Goal: Check status: Check status

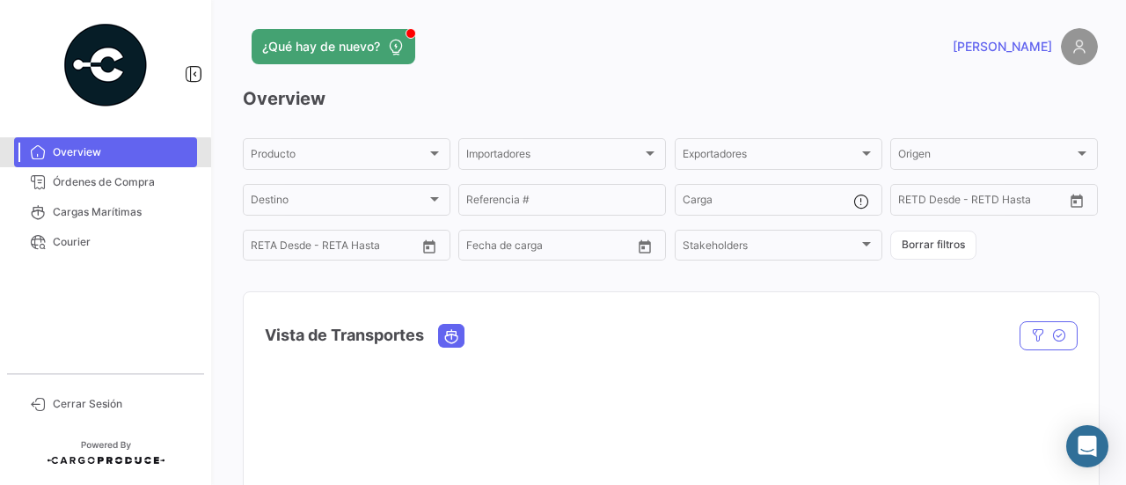
click at [77, 161] on link "Overview" at bounding box center [105, 152] width 183 height 30
click at [97, 177] on span "Órdenes de Compra" at bounding box center [121, 182] width 137 height 16
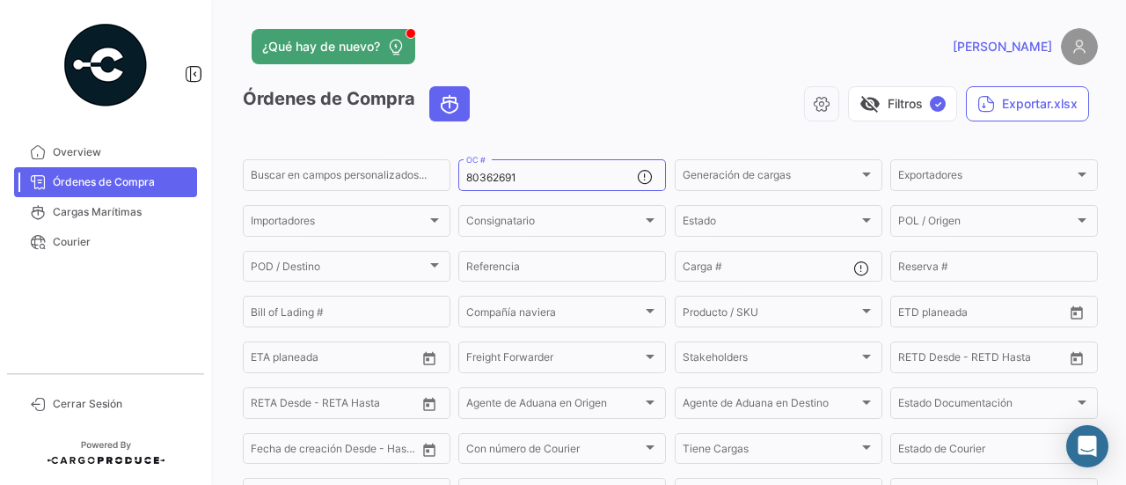
click at [560, 152] on app-list-header "Órdenes de Compra visibility_off Filtros ✓ Exportar.xlsx Buscar en campos perso…" at bounding box center [670, 322] width 855 height 472
click at [563, 169] on div "80362691 OC #" at bounding box center [551, 174] width 171 height 34
click at [563, 193] on mat-form-field "80362691 OC #" at bounding box center [562, 175] width 208 height 37
click at [554, 166] on div "80362691 OC #" at bounding box center [551, 174] width 171 height 34
click at [554, 177] on input "80362691" at bounding box center [551, 178] width 171 height 12
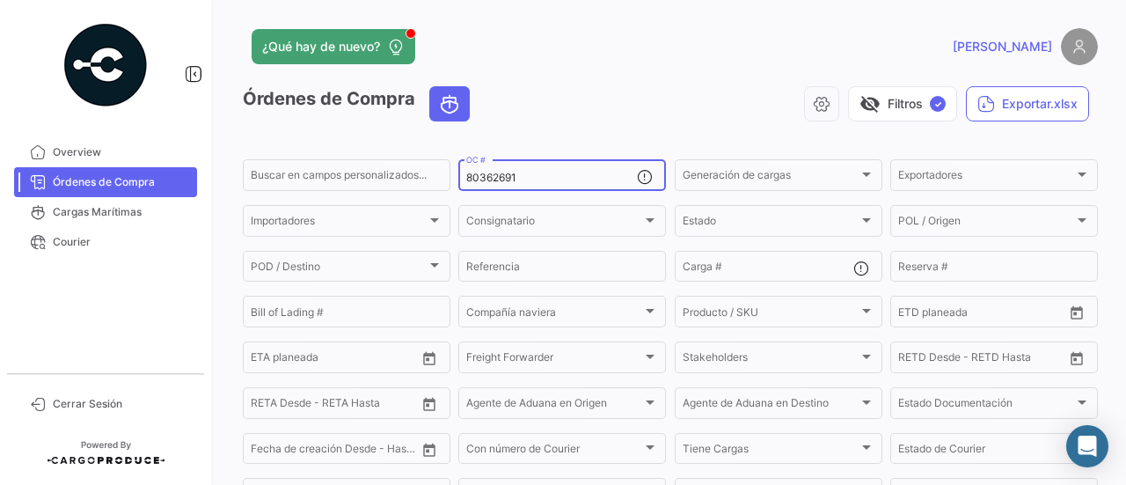
click at [554, 177] on input "80362691" at bounding box center [551, 178] width 171 height 12
paste input "3565"
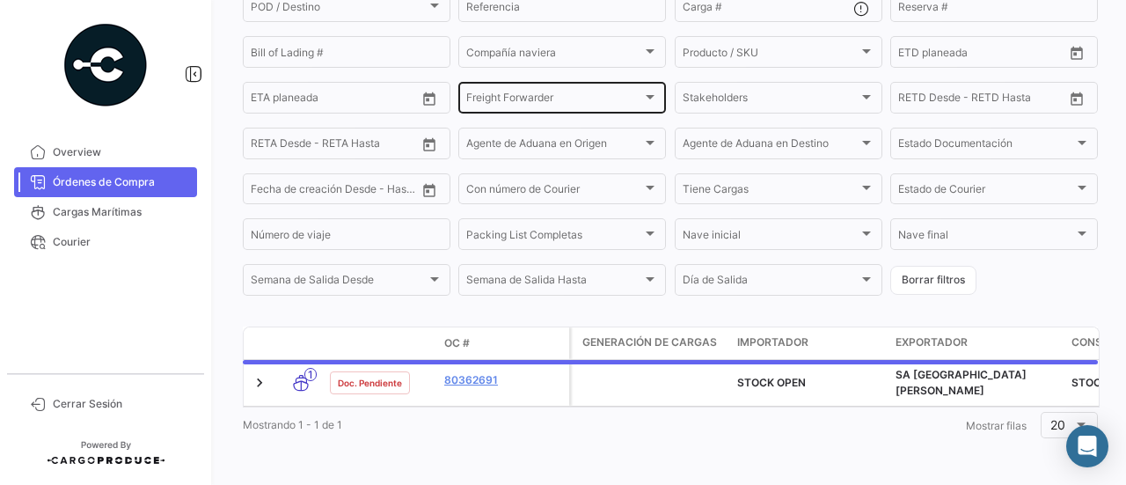
scroll to position [269, 0]
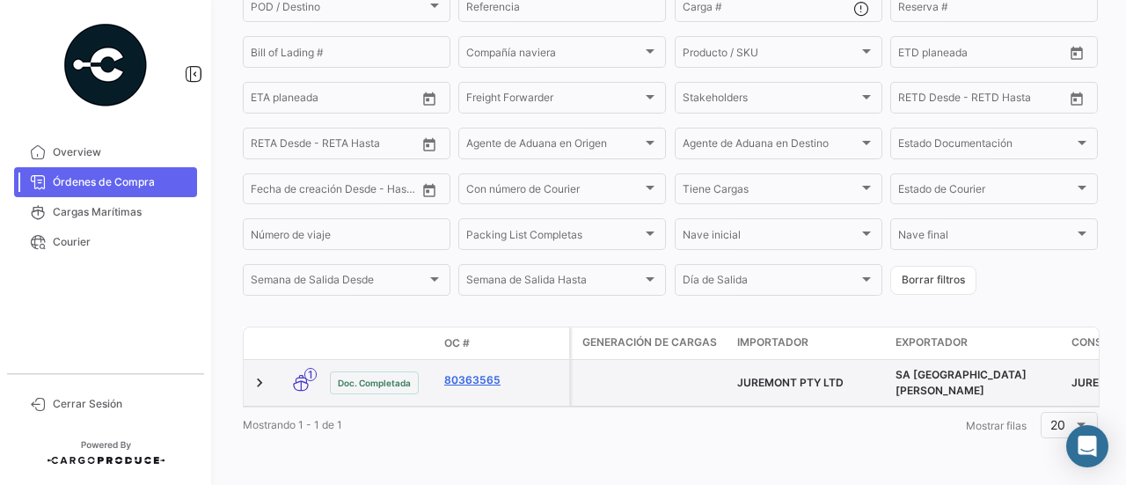
type input "80363565"
click at [491, 372] on link "80363565" at bounding box center [503, 380] width 118 height 16
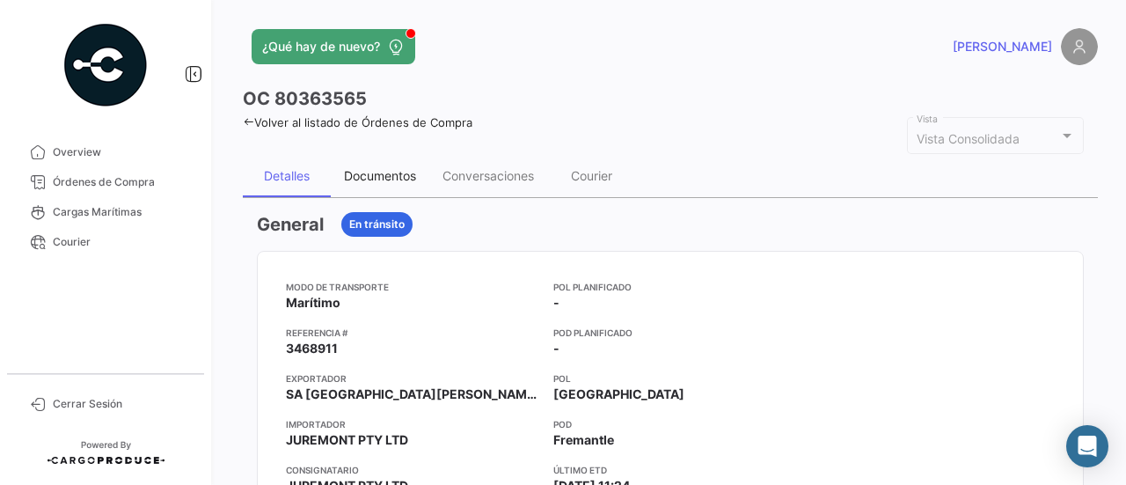
click at [370, 177] on div "Documentos" at bounding box center [380, 175] width 72 height 15
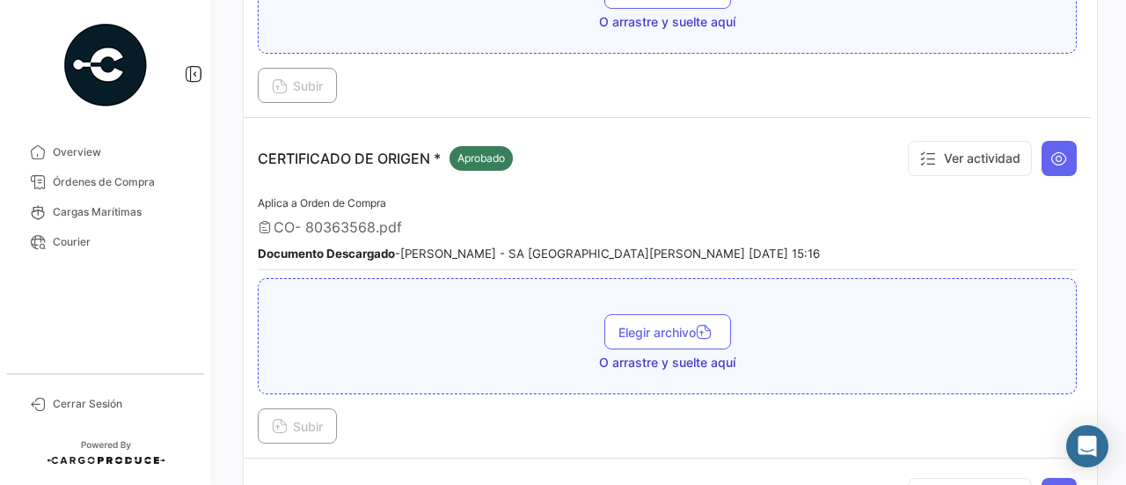
scroll to position [440, 0]
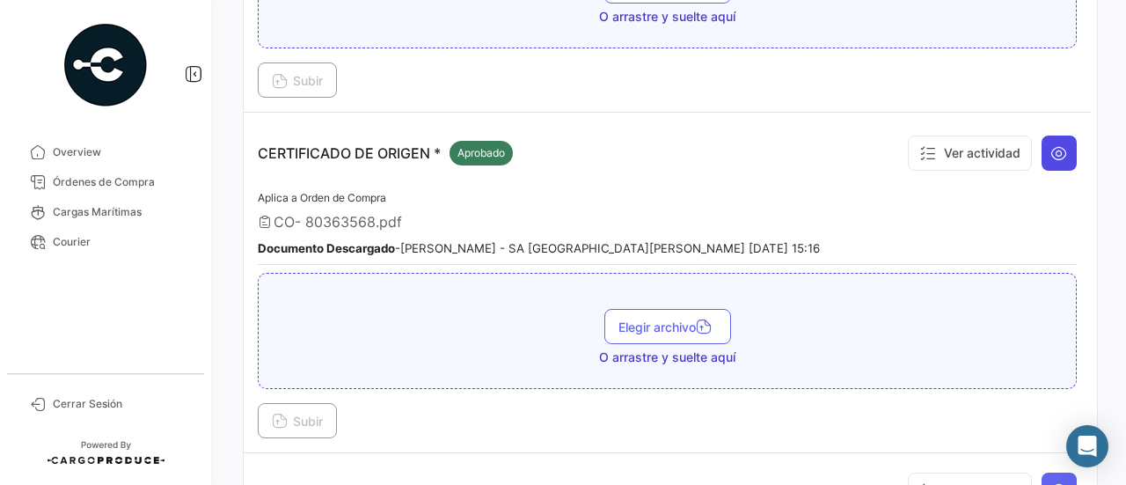
click at [1068, 143] on button at bounding box center [1059, 153] width 35 height 35
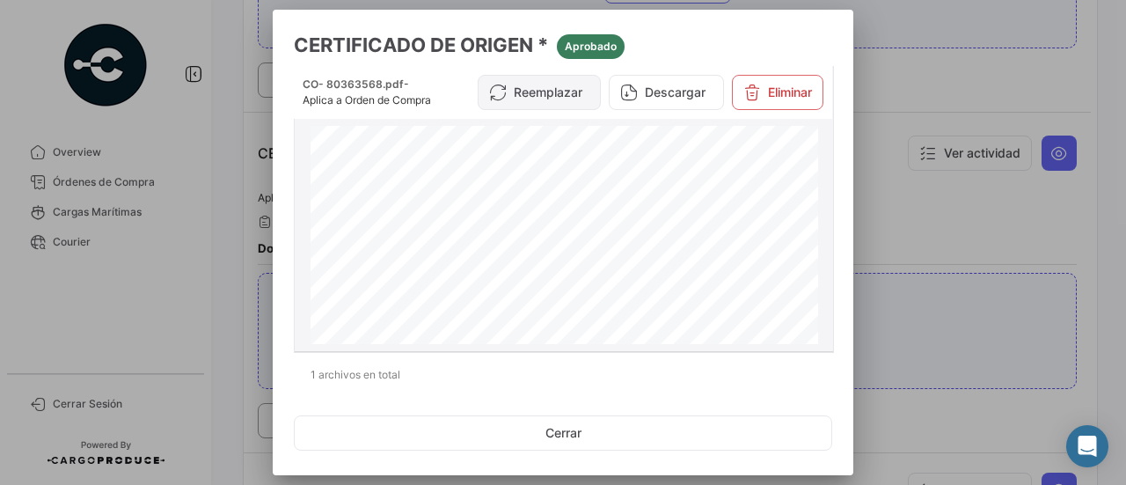
click at [495, 101] on icon at bounding box center [498, 93] width 18 height 18
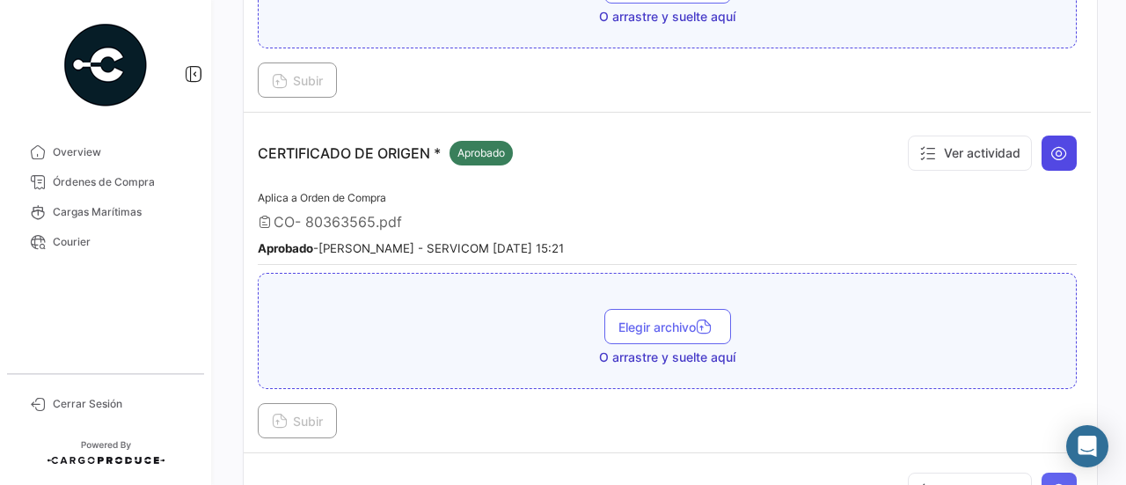
click at [1059, 144] on icon at bounding box center [1060, 153] width 18 height 18
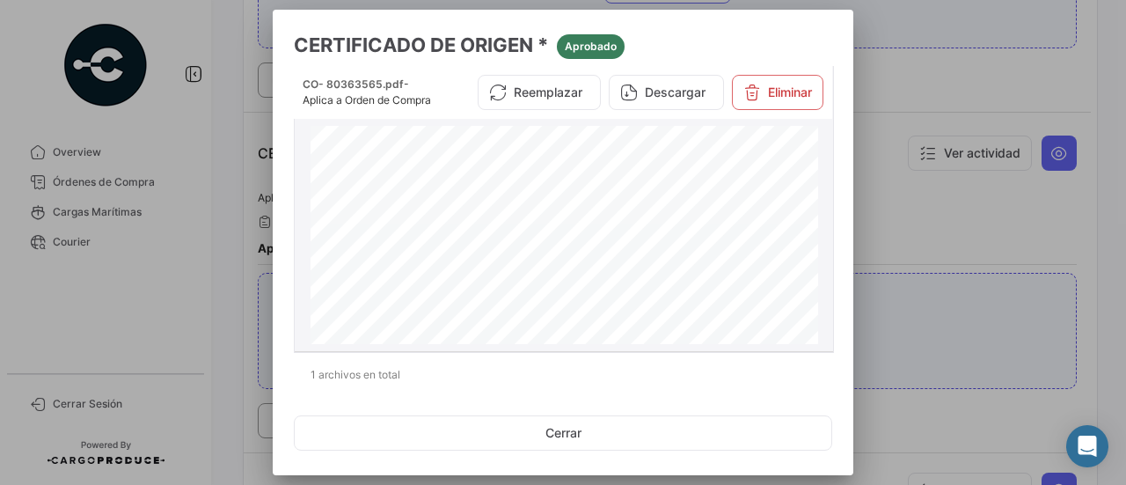
scroll to position [264, 0]
click at [904, 203] on div at bounding box center [563, 242] width 1126 height 485
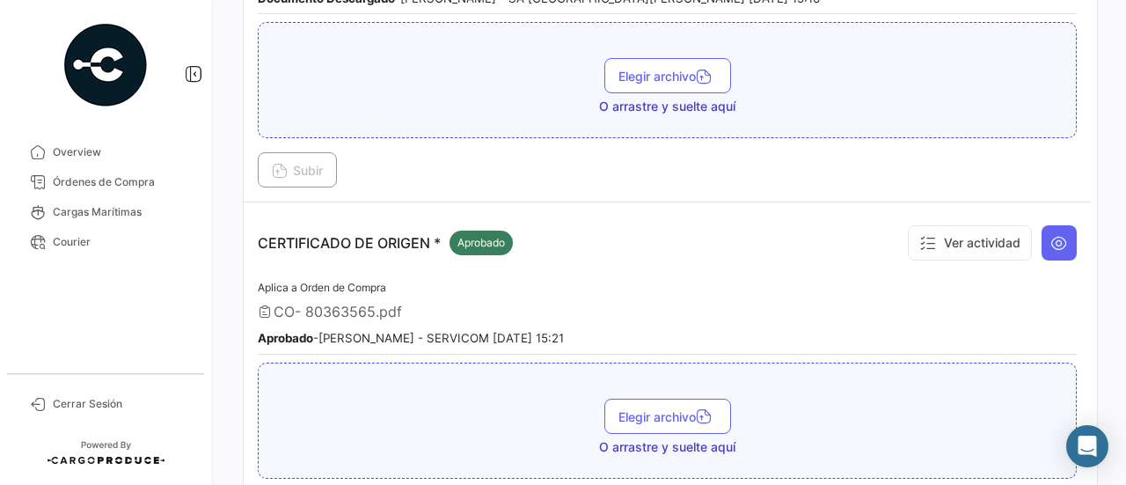
scroll to position [176, 0]
